Goal: Task Accomplishment & Management: Manage account settings

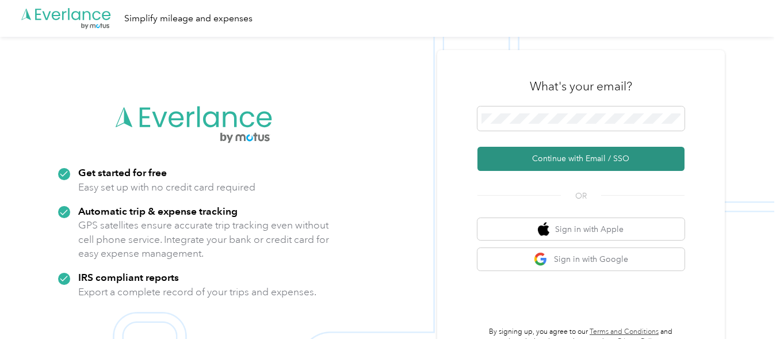
click at [582, 156] on button "Continue with Email / SSO" at bounding box center [581, 159] width 207 height 24
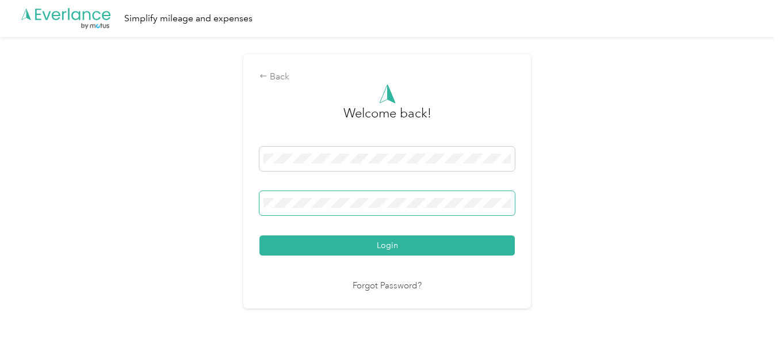
click at [260, 235] on button "Login" at bounding box center [387, 245] width 255 height 20
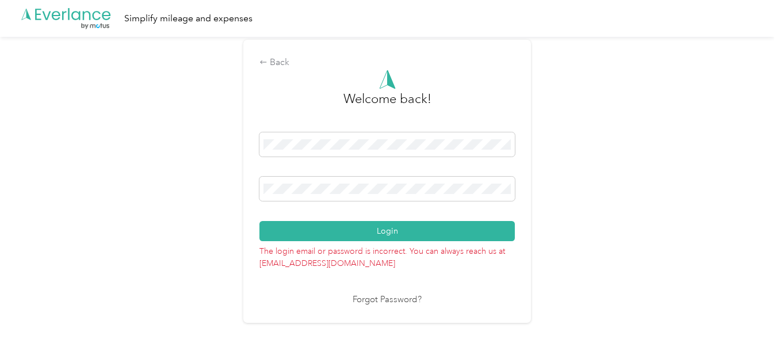
click at [260, 221] on button "Login" at bounding box center [387, 231] width 255 height 20
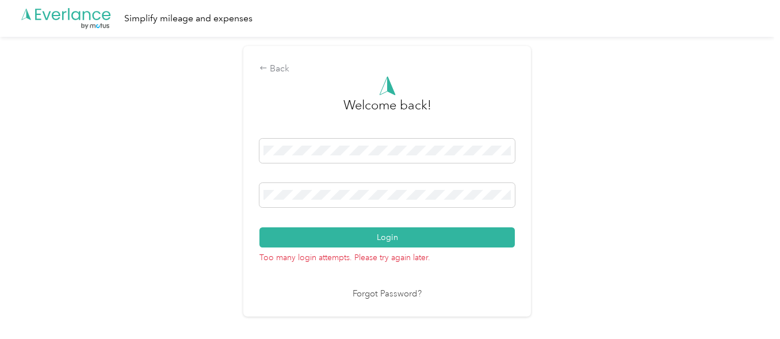
click at [260, 227] on button "Login" at bounding box center [387, 237] width 255 height 20
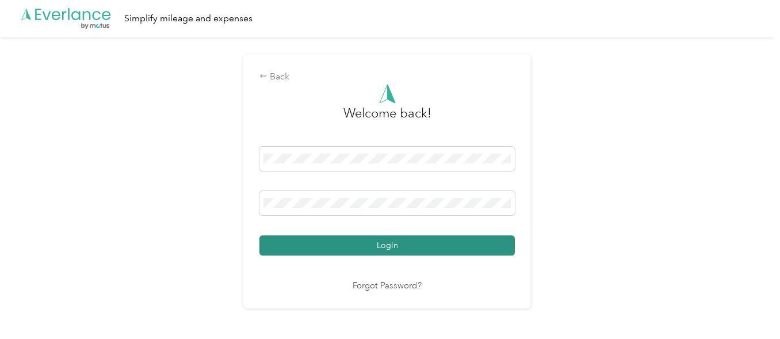
click at [394, 243] on button "Login" at bounding box center [387, 245] width 255 height 20
